Goal: Task Accomplishment & Management: Complete application form

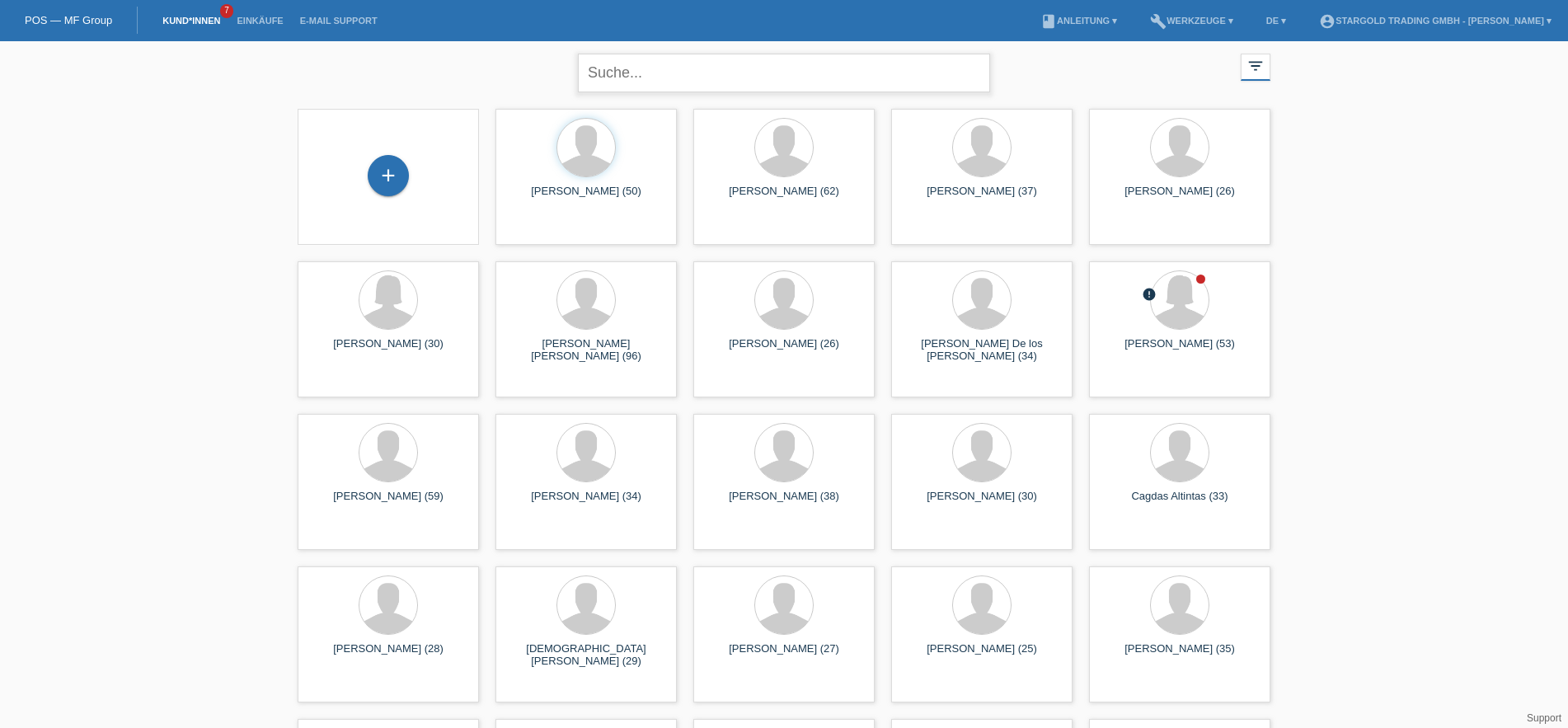
click at [662, 63] on input "text" at bounding box center [784, 73] width 413 height 39
type input "klett"
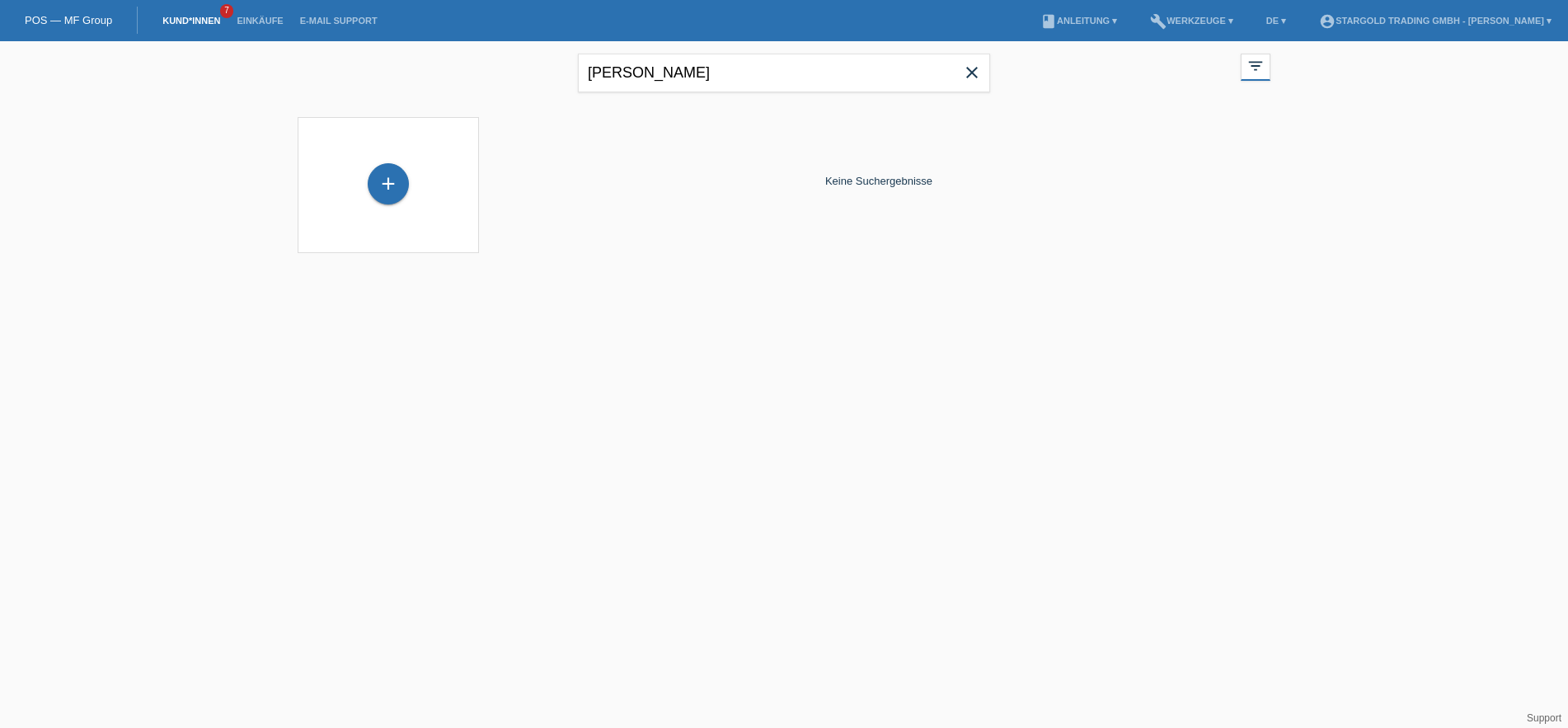
click at [973, 71] on icon "close" at bounding box center [972, 72] width 20 height 20
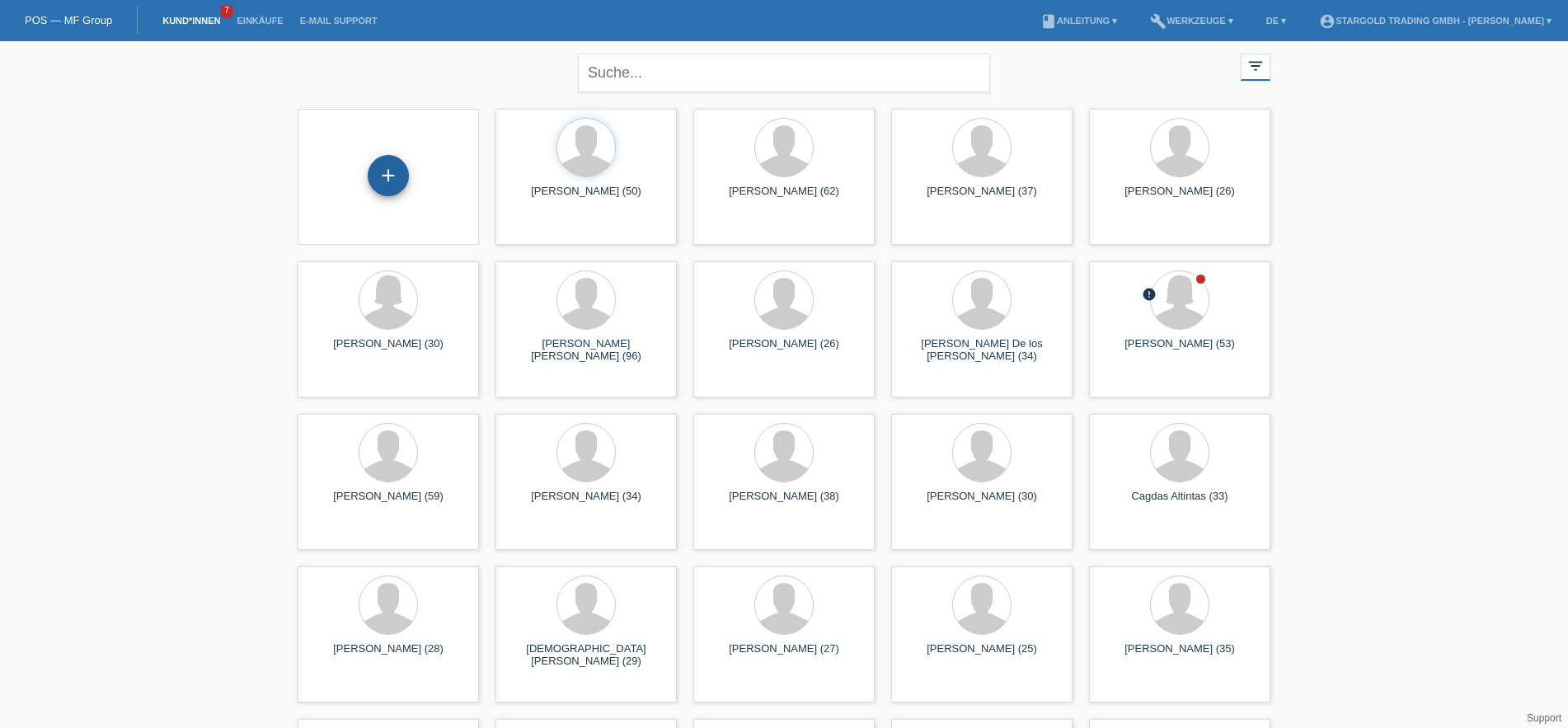
click at [398, 183] on div "+" at bounding box center [388, 176] width 41 height 41
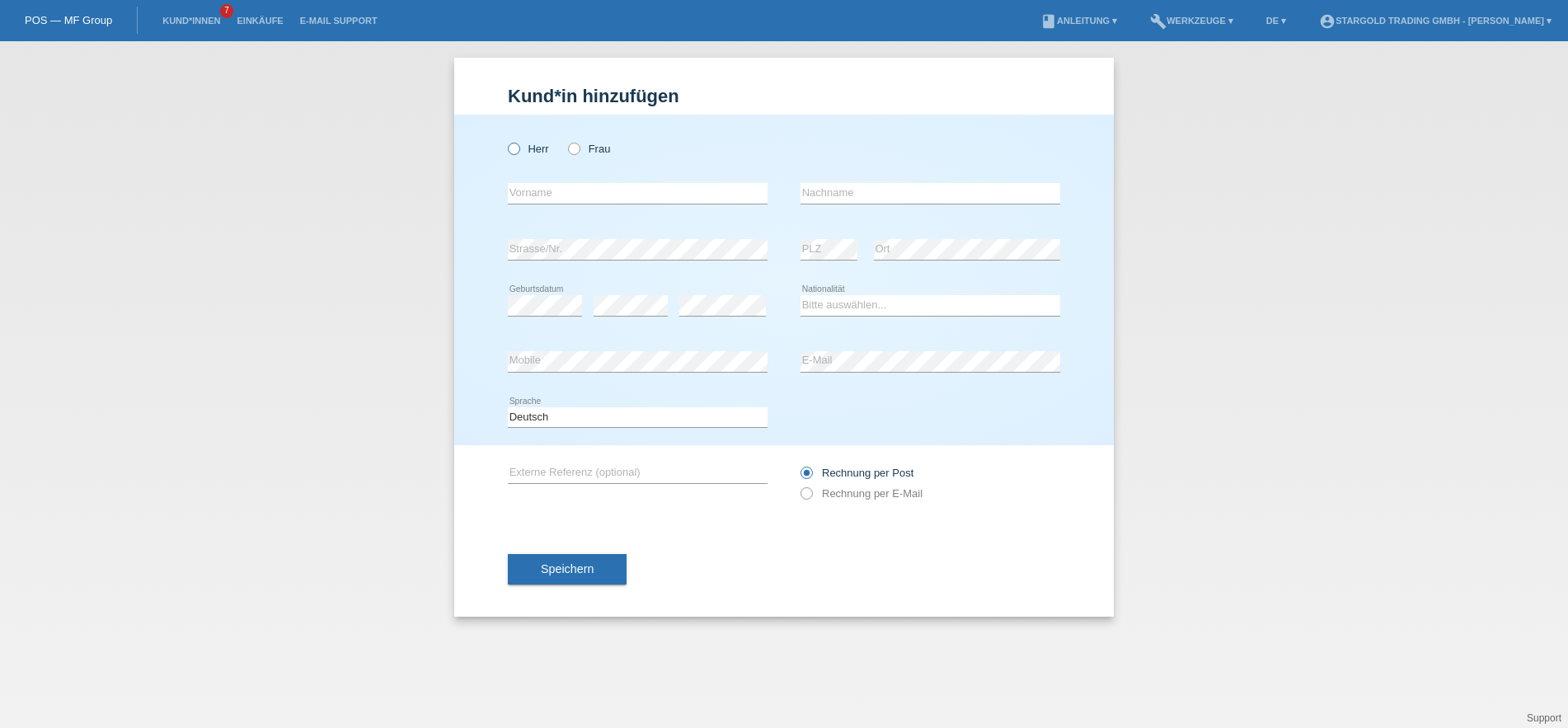
click at [505, 140] on icon at bounding box center [505, 140] width 0 height 0
click at [518, 146] on input "Herr" at bounding box center [513, 148] width 11 height 11
radio input "true"
click at [616, 184] on div "error Vorname" at bounding box center [638, 193] width 260 height 56
click at [619, 193] on input "text" at bounding box center [638, 193] width 260 height 21
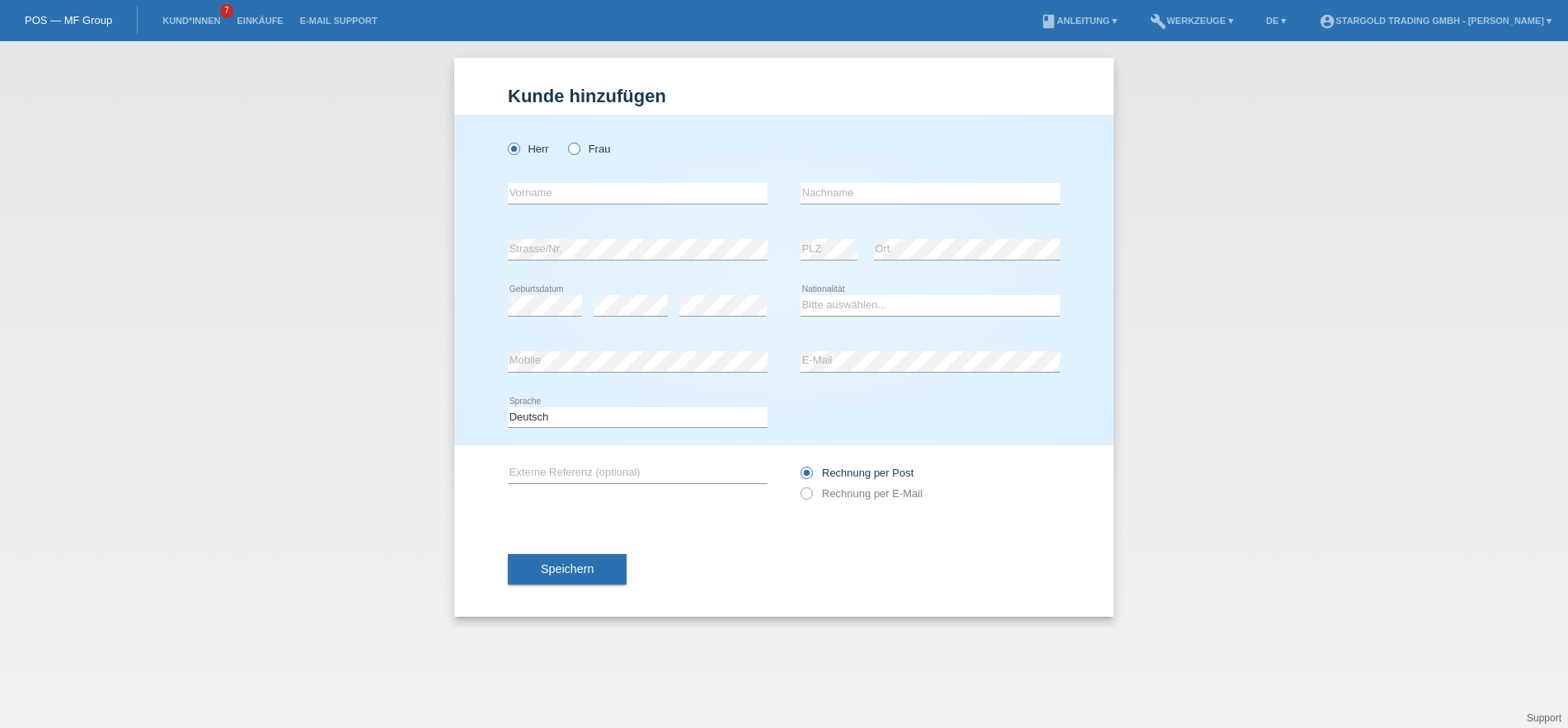
click at [566, 140] on icon at bounding box center [566, 140] width 0 height 0
click at [578, 151] on input "Frau" at bounding box center [573, 148] width 11 height 11
radio input "true"
click at [582, 197] on input "text" at bounding box center [638, 193] width 260 height 21
type input "Nadine"
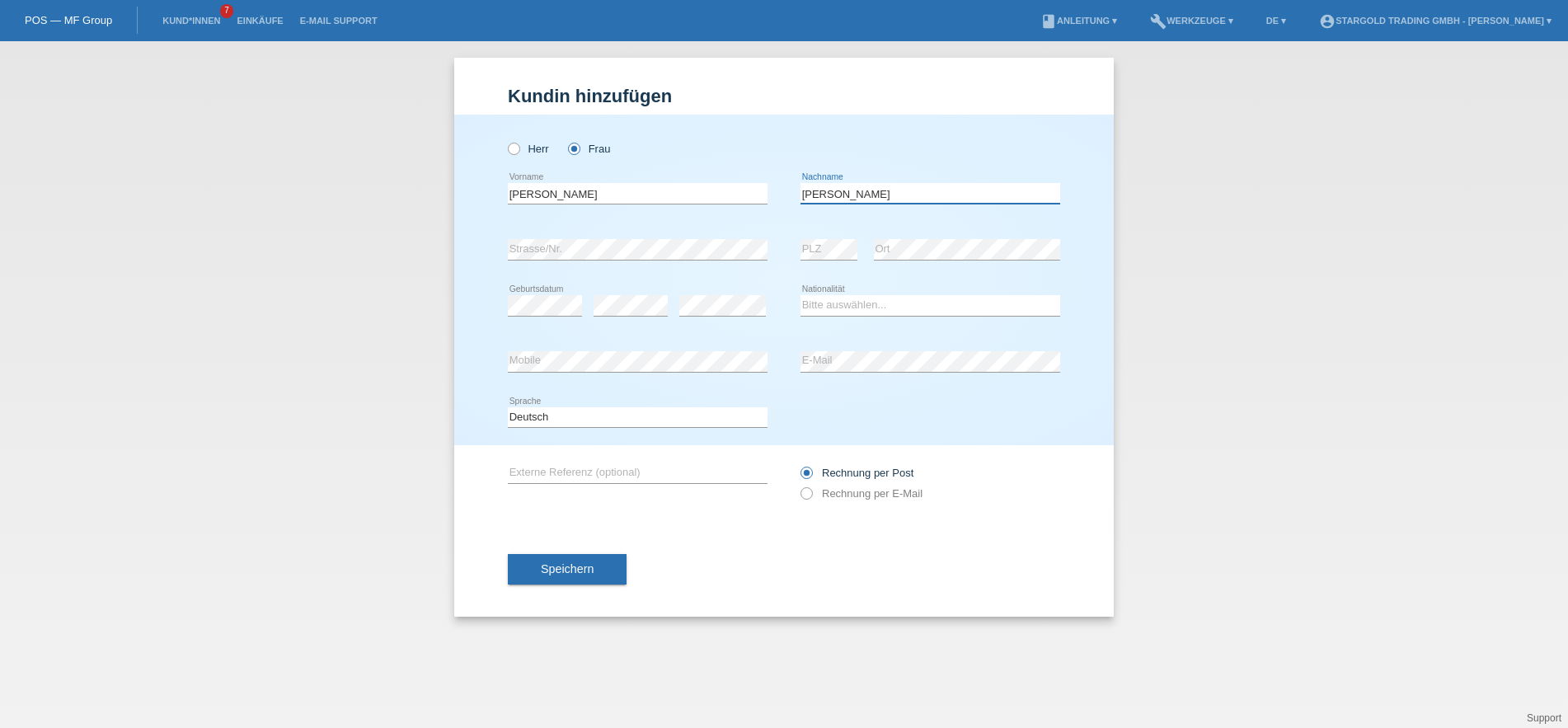
type input "Klett"
click at [801, 295] on select "Bitte auswählen... Schweiz Deutschland Liechtenstein Österreich ------------ Af…" at bounding box center [931, 305] width 260 height 20
select select "DE"
click option "Deutschland" at bounding box center [0, 0] width 0 height 0
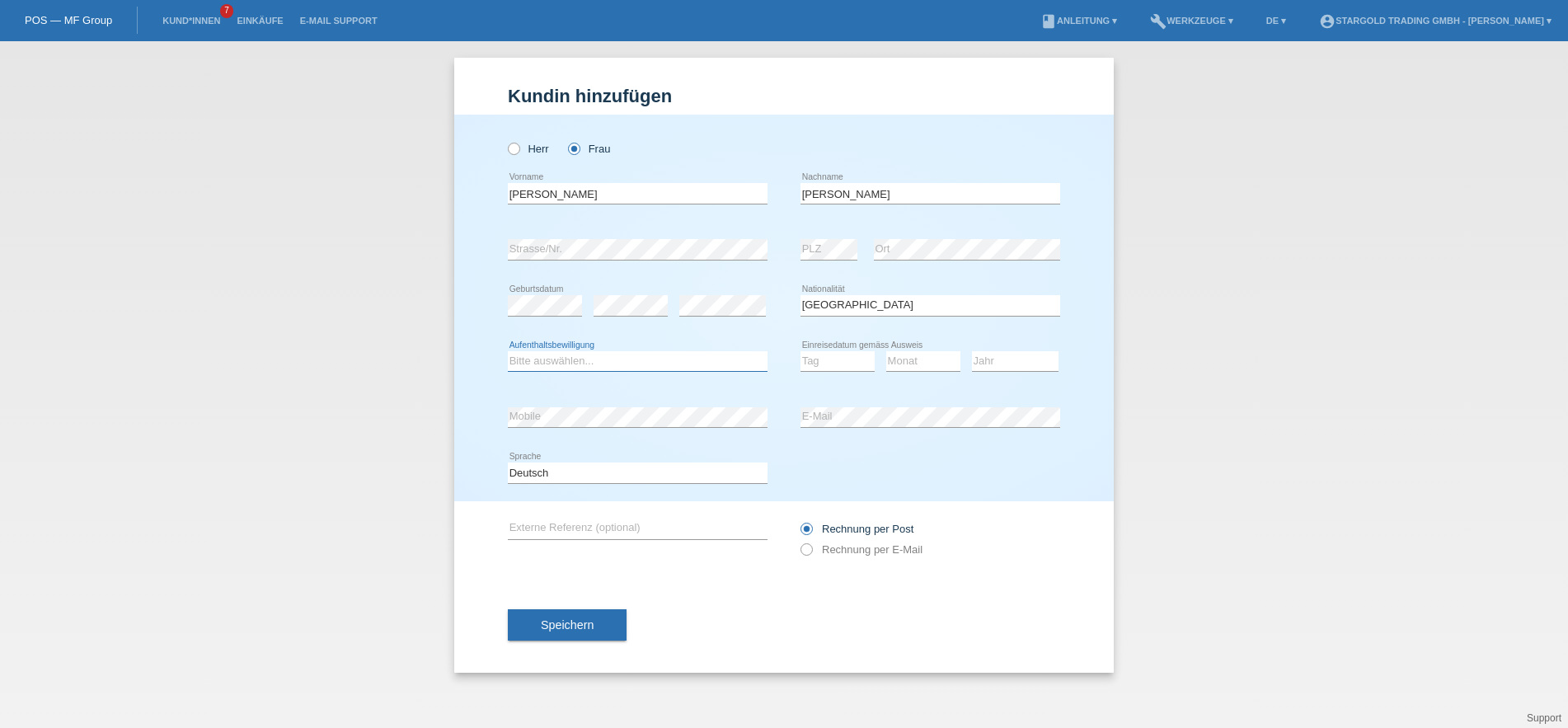
click at [508, 351] on select "Bitte auswählen... C B B - Flüchtlingsstatus Andere" at bounding box center [638, 361] width 260 height 20
select select "C"
click option "C" at bounding box center [0, 0] width 0 height 0
click at [801, 351] on select "Tag 01 02 03 04 05 06 07 08 09 10 11" at bounding box center [838, 361] width 74 height 20
select select "01"
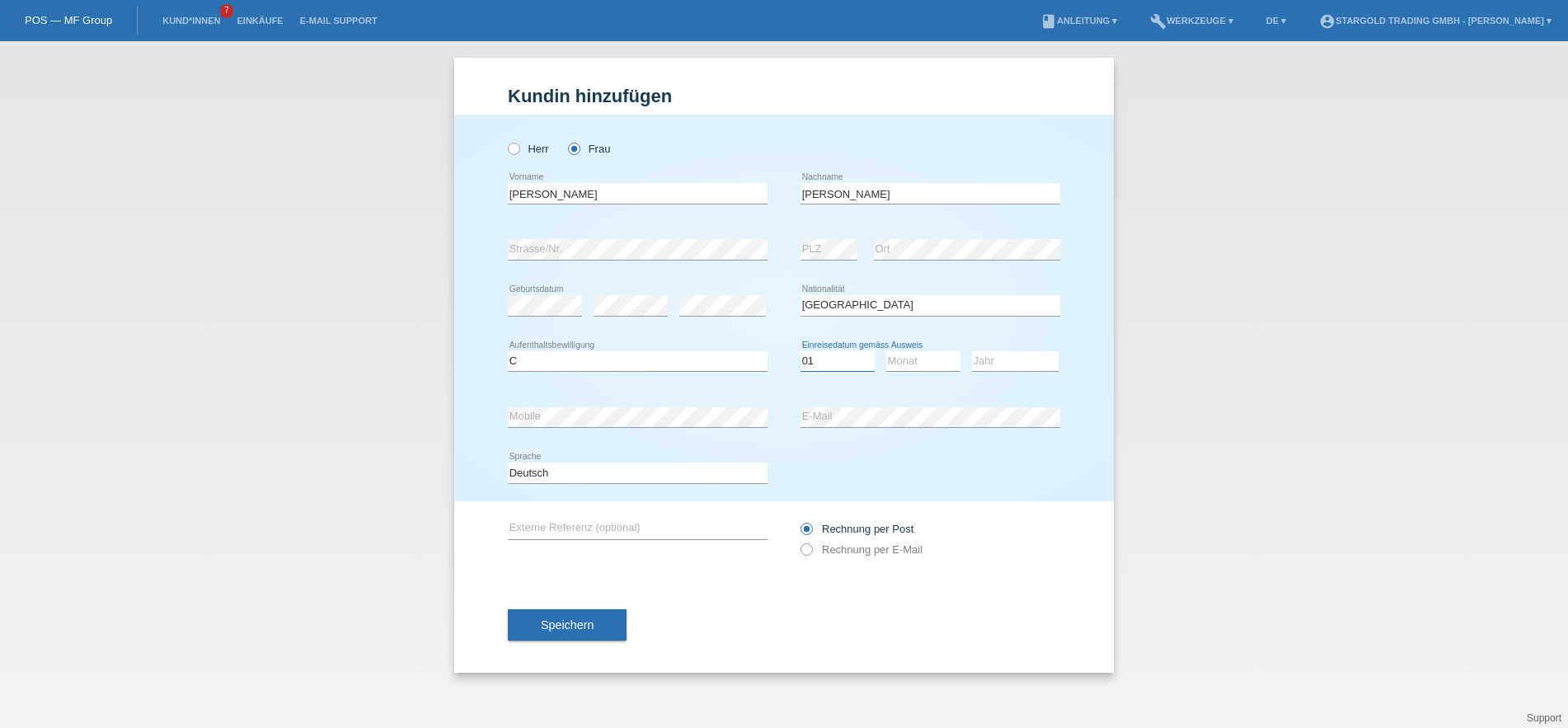
click option "01" at bounding box center [0, 0] width 0 height 0
click at [887, 351] on select "Monat 01 02 03 04 05 06 07 08 09 10 11" at bounding box center [924, 361] width 74 height 20
select select "01"
click option "01" at bounding box center [0, 0] width 0 height 0
click at [972, 351] on select "Jahr 2025 2024 2023 2022 2021 2020 2019 2018 2017 2016 2015 2014 2013 2012 2011…" at bounding box center [1015, 361] width 87 height 20
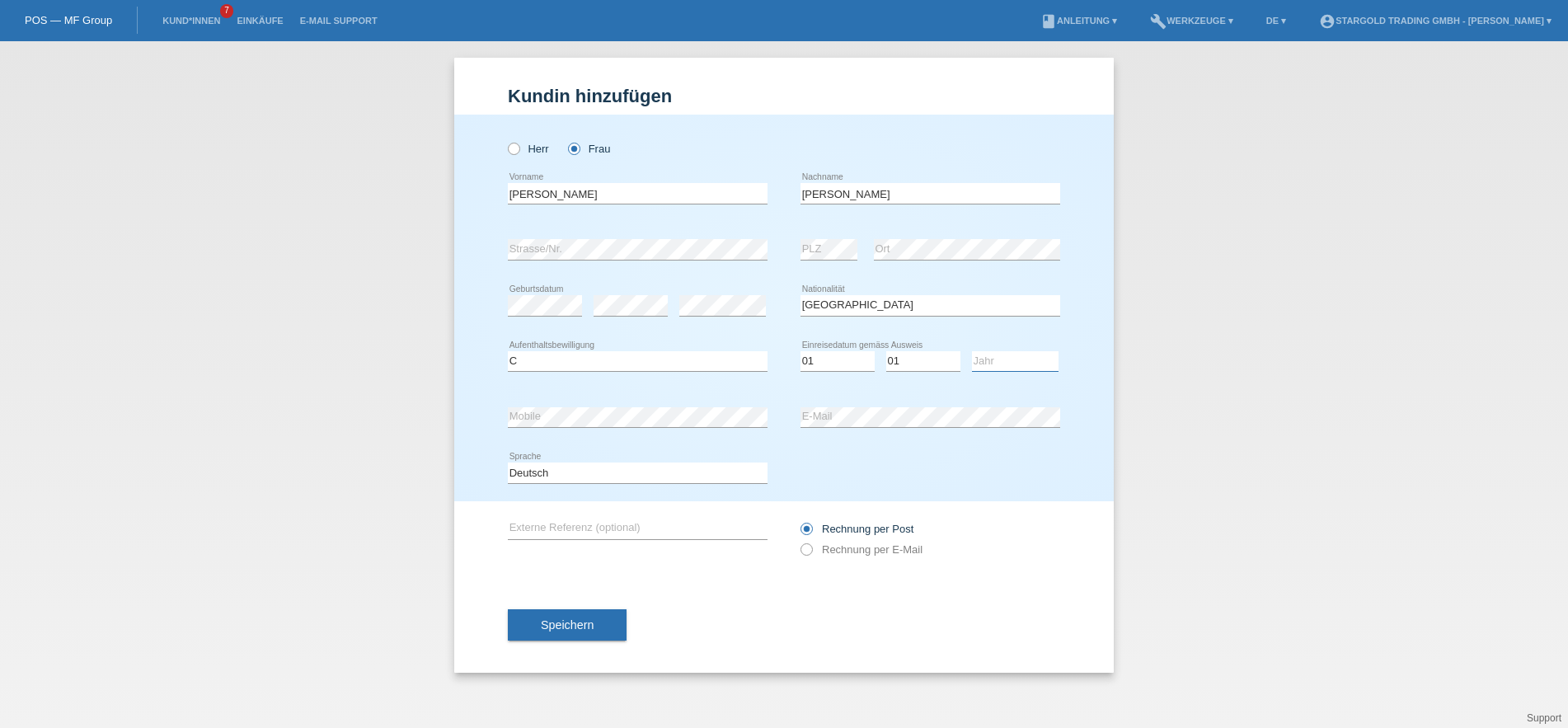
select select "2011"
click option "2011" at bounding box center [0, 0] width 0 height 0
click at [798, 540] on icon at bounding box center [798, 540] width 0 height 0
click at [807, 551] on input "Rechnung per E-Mail" at bounding box center [806, 553] width 11 height 21
radio input "true"
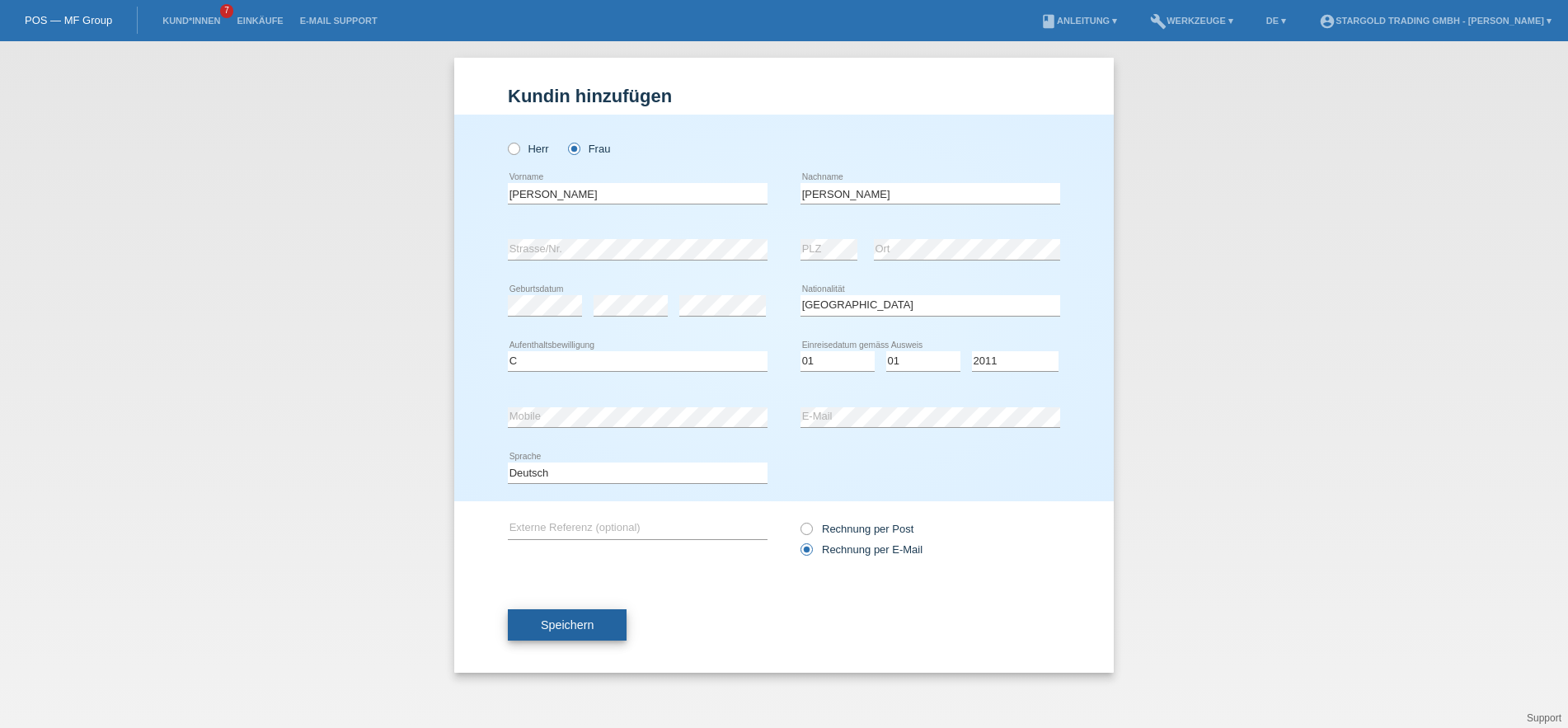
click at [592, 620] on button "Speichern" at bounding box center [567, 624] width 118 height 31
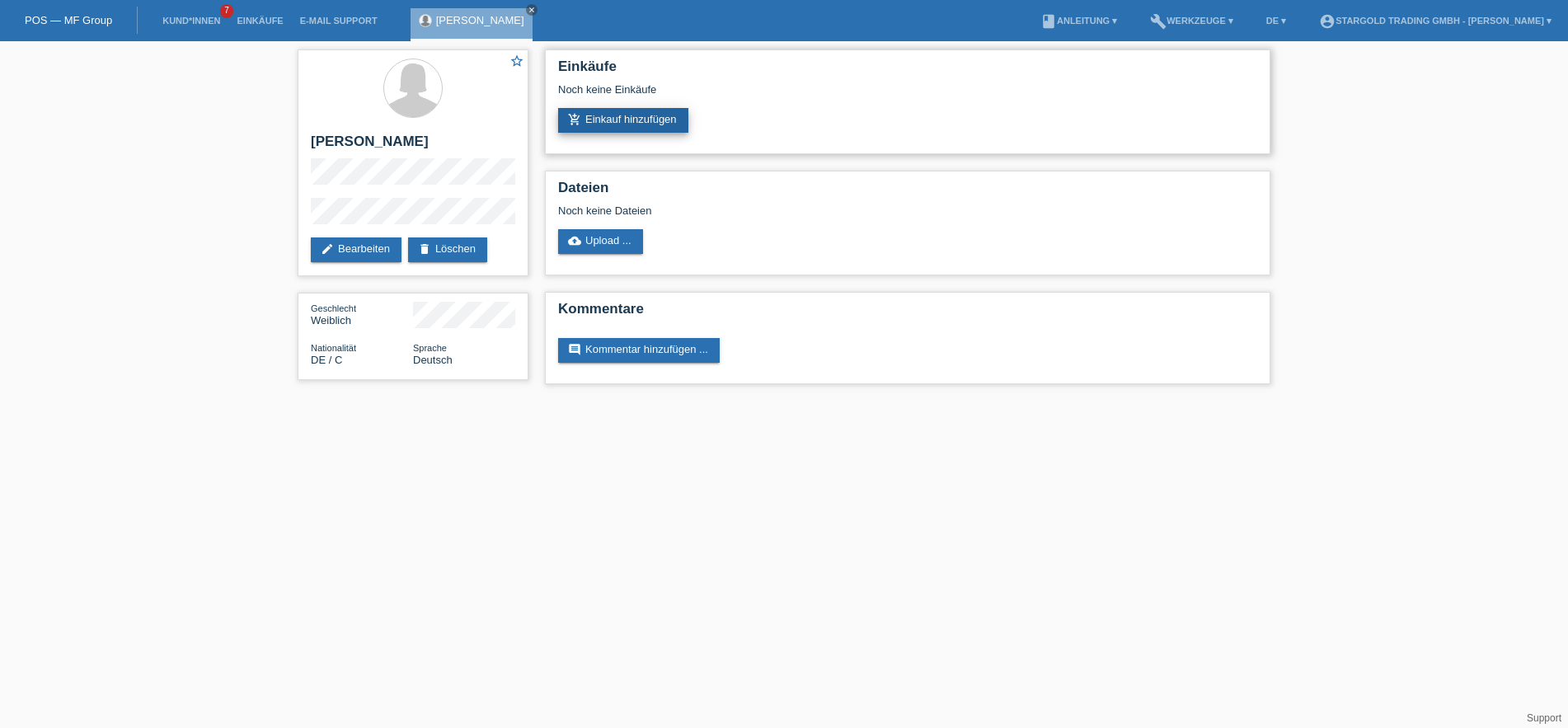
click at [646, 121] on link "add_shopping_cart Einkauf hinzufügen" at bounding box center [623, 119] width 130 height 24
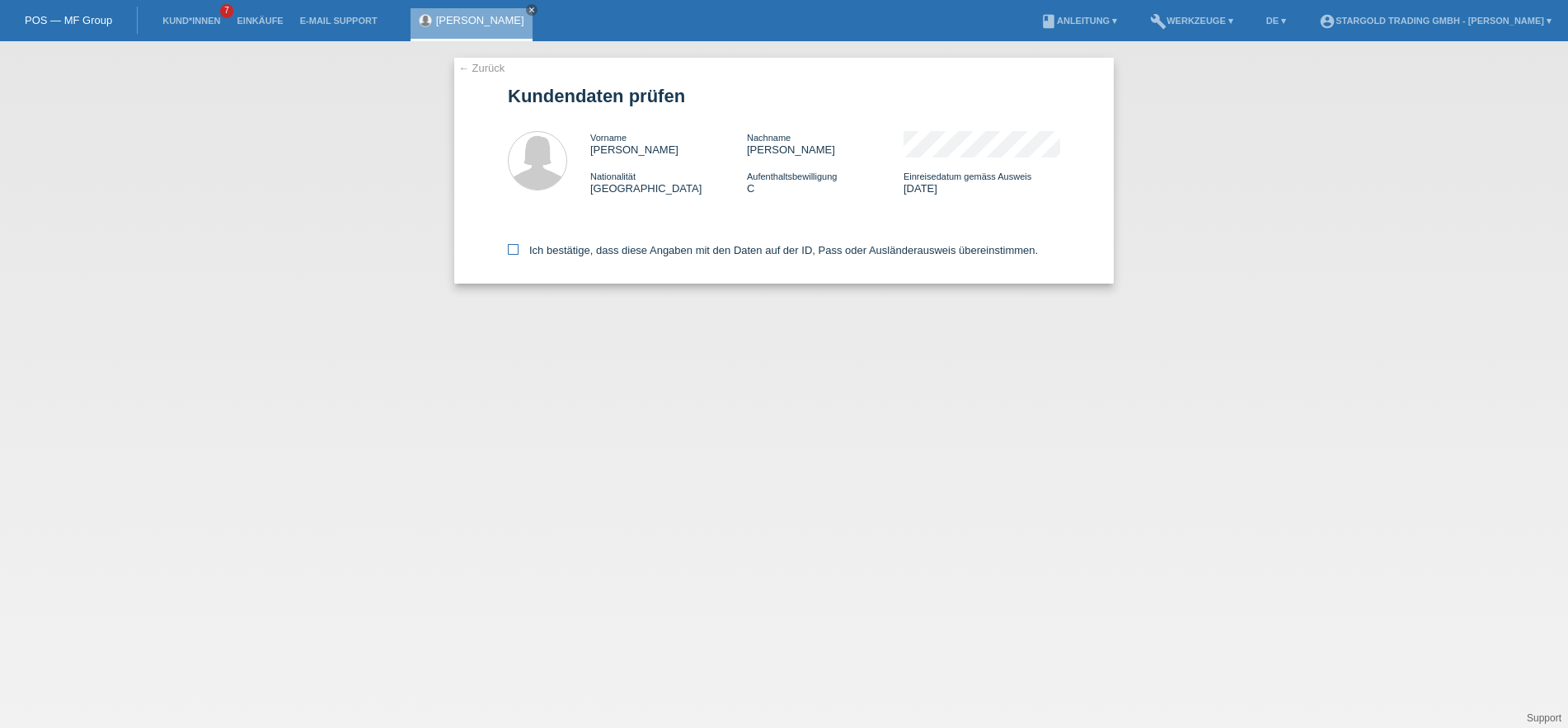
click at [509, 247] on icon at bounding box center [513, 249] width 11 height 11
click at [509, 247] on input "Ich bestätige, dass diese Angaben mit den Daten auf der ID, Pass oder Ausländer…" at bounding box center [513, 249] width 11 height 11
checkbox input "true"
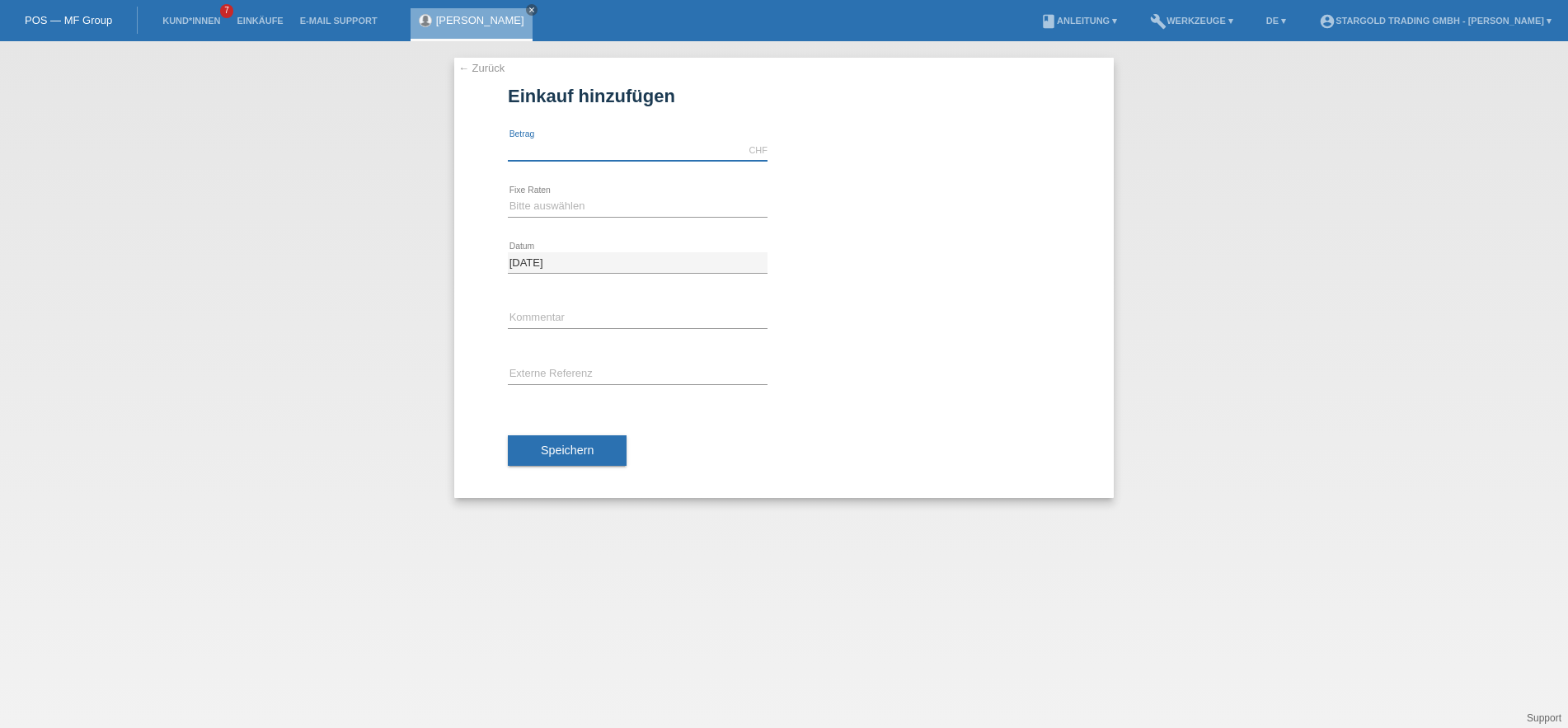
click at [628, 150] on input "text" at bounding box center [638, 150] width 260 height 21
type input "11790.00"
click at [508, 196] on select "Bitte auswählen 6 Raten 12 Raten 18 Raten 24 Raten 36 Raten 48 Raten" at bounding box center [638, 206] width 260 height 20
select select "497"
click option "48 Raten" at bounding box center [0, 0] width 0 height 0
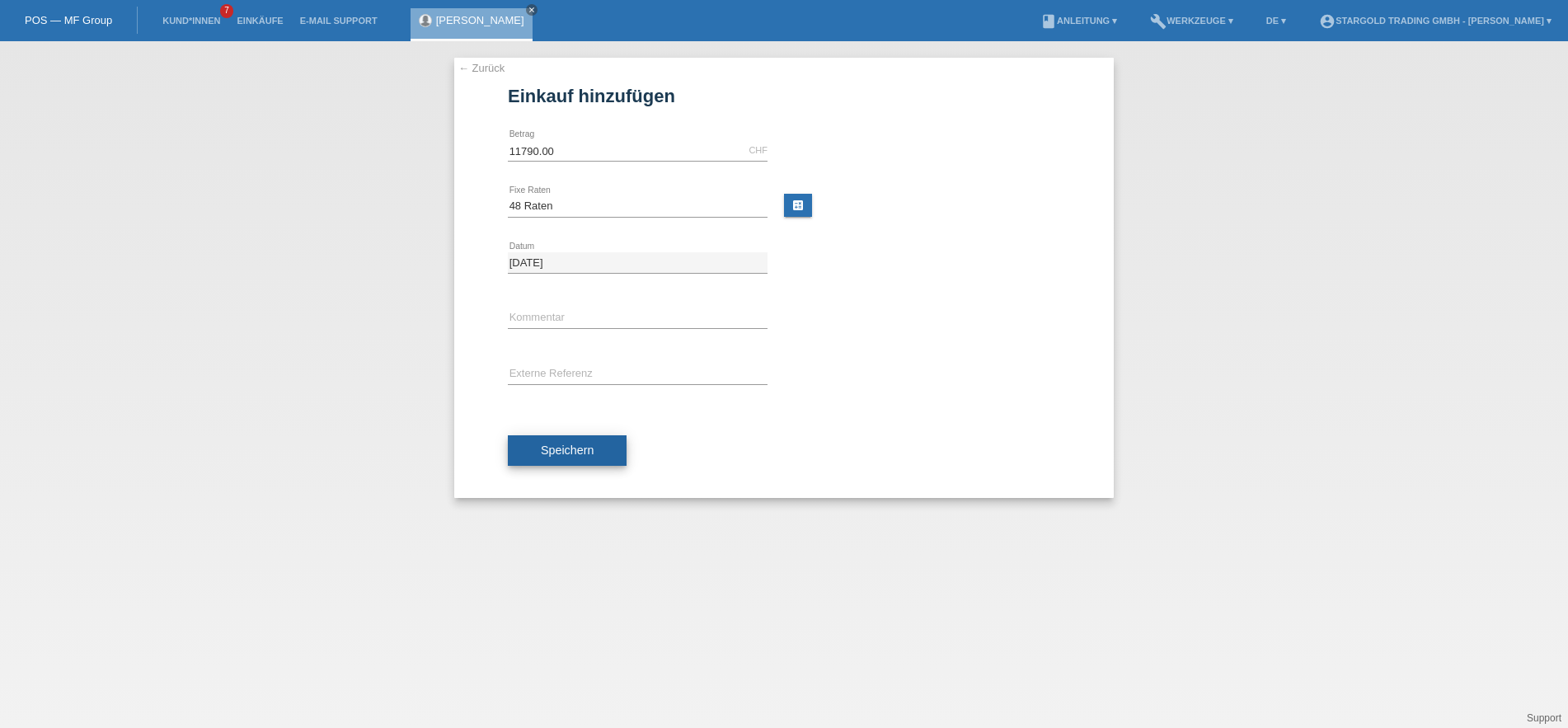
click at [582, 459] on button "Speichern" at bounding box center [567, 450] width 118 height 31
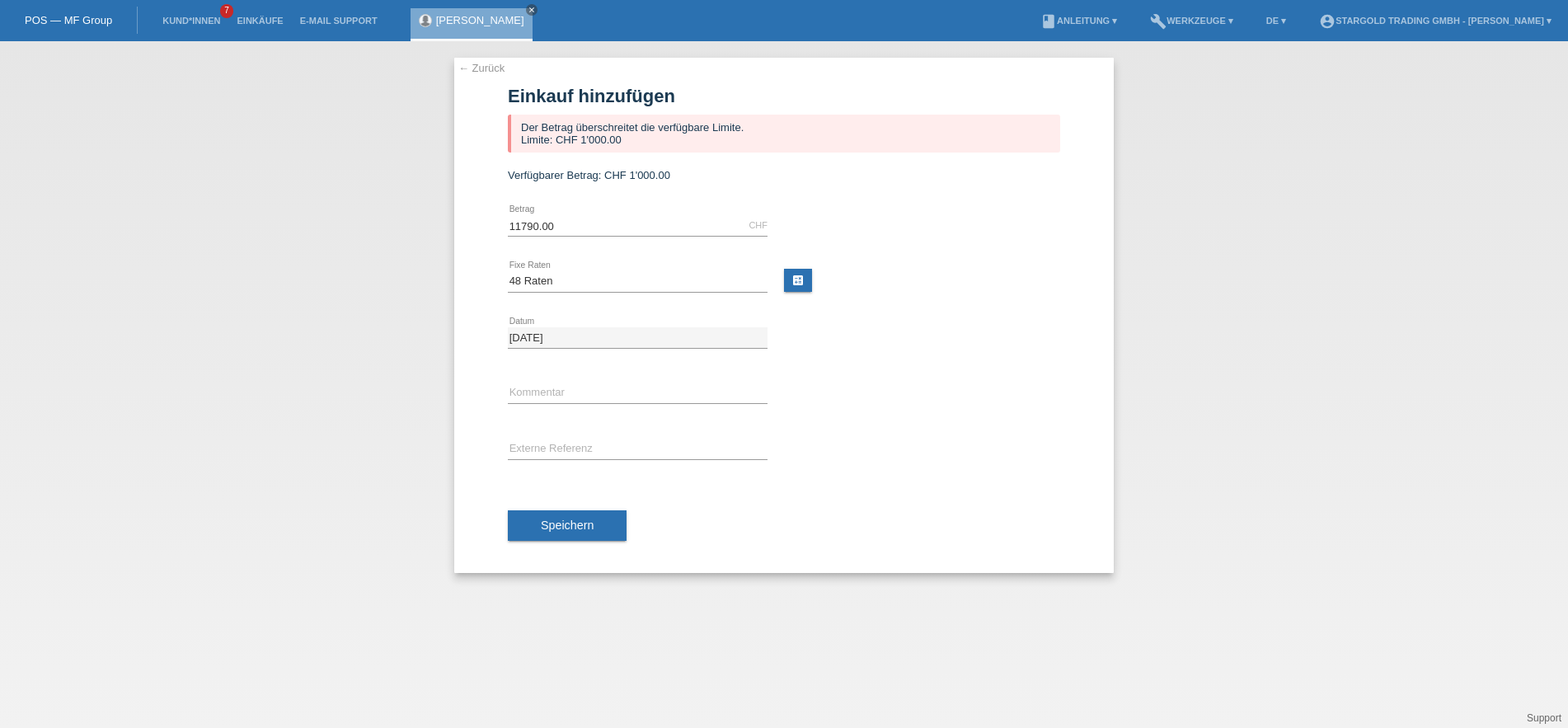
click at [161, 305] on div "← Zurück Einkauf hinzufügen Der Betrag überschreitet die verfügbare Limite. Lim…" at bounding box center [784, 384] width 1568 height 687
click at [329, 203] on div "← Zurück Einkauf hinzufügen Der Betrag überschreitet die verfügbare Limite. Lim…" at bounding box center [784, 384] width 1568 height 687
